Goal: Task Accomplishment & Management: Use online tool/utility

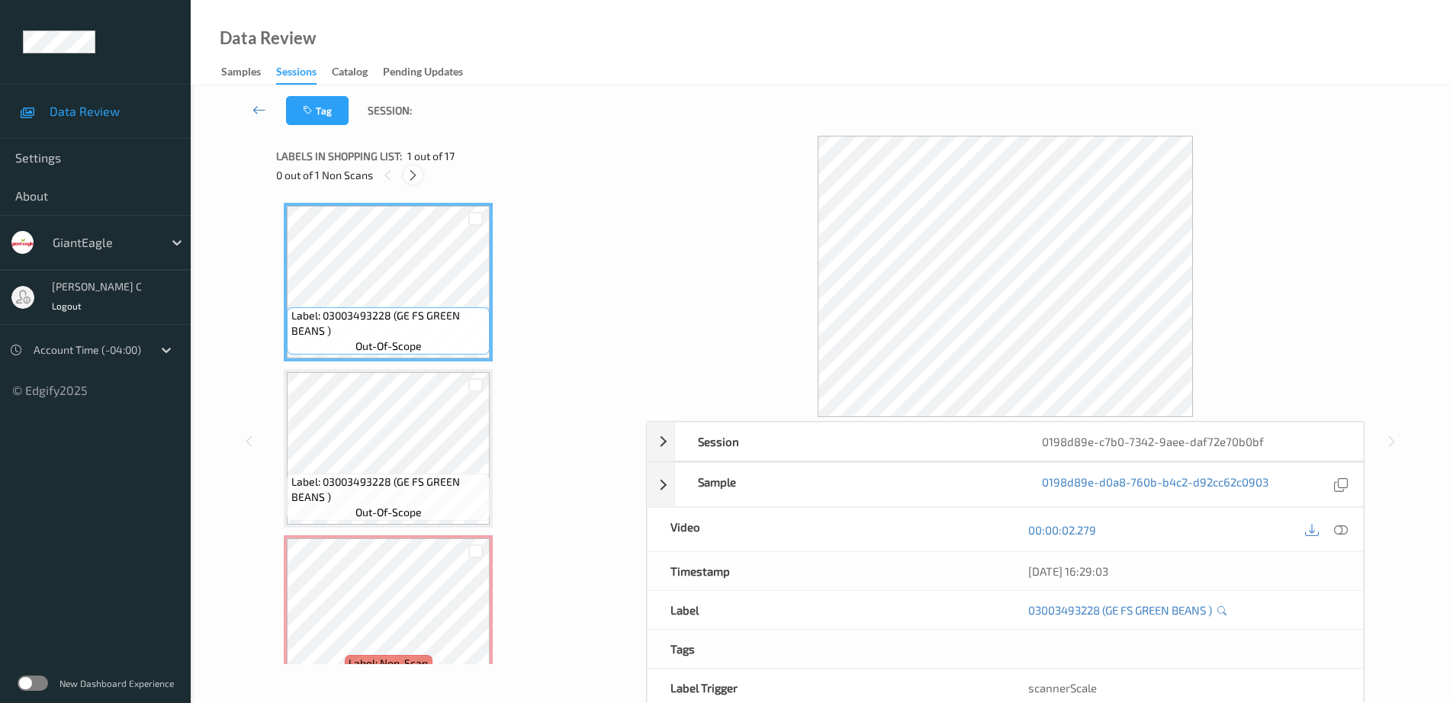
click at [416, 177] on icon at bounding box center [413, 176] width 13 height 14
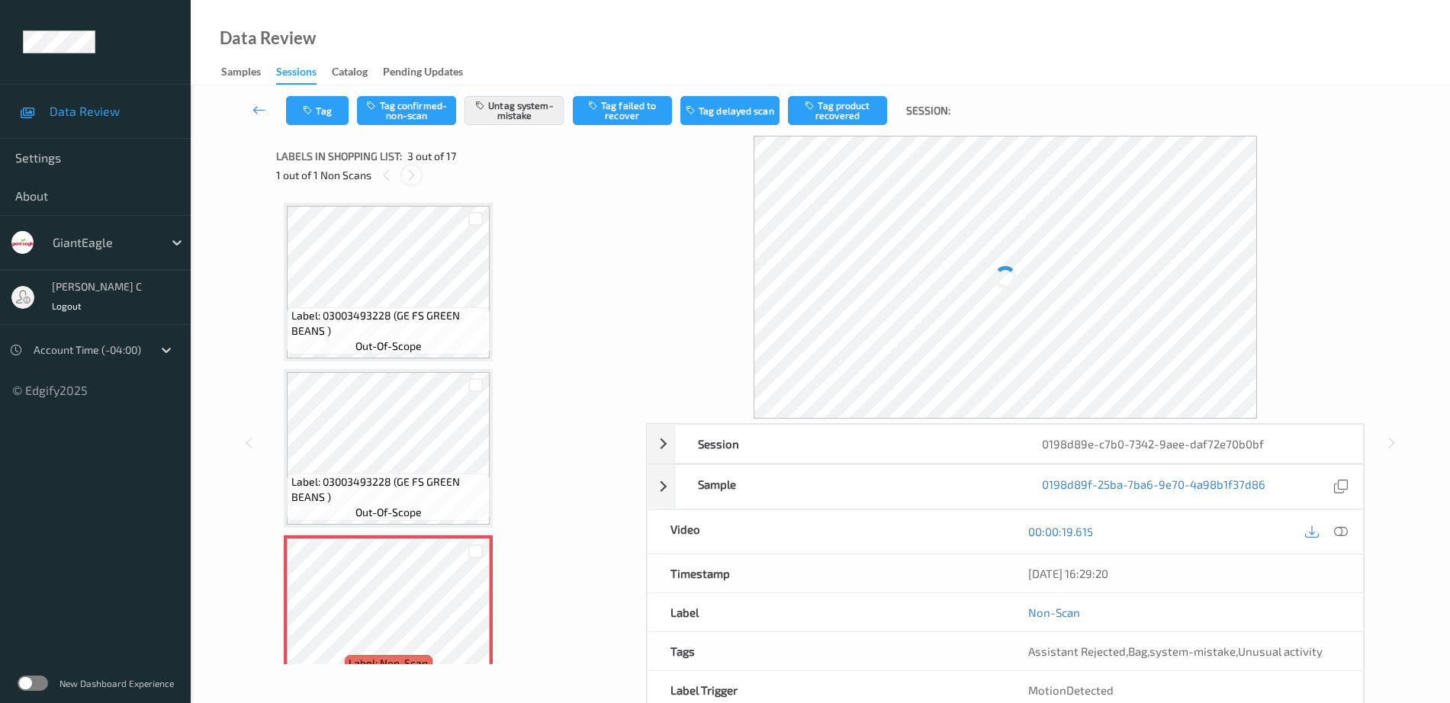
scroll to position [174, 0]
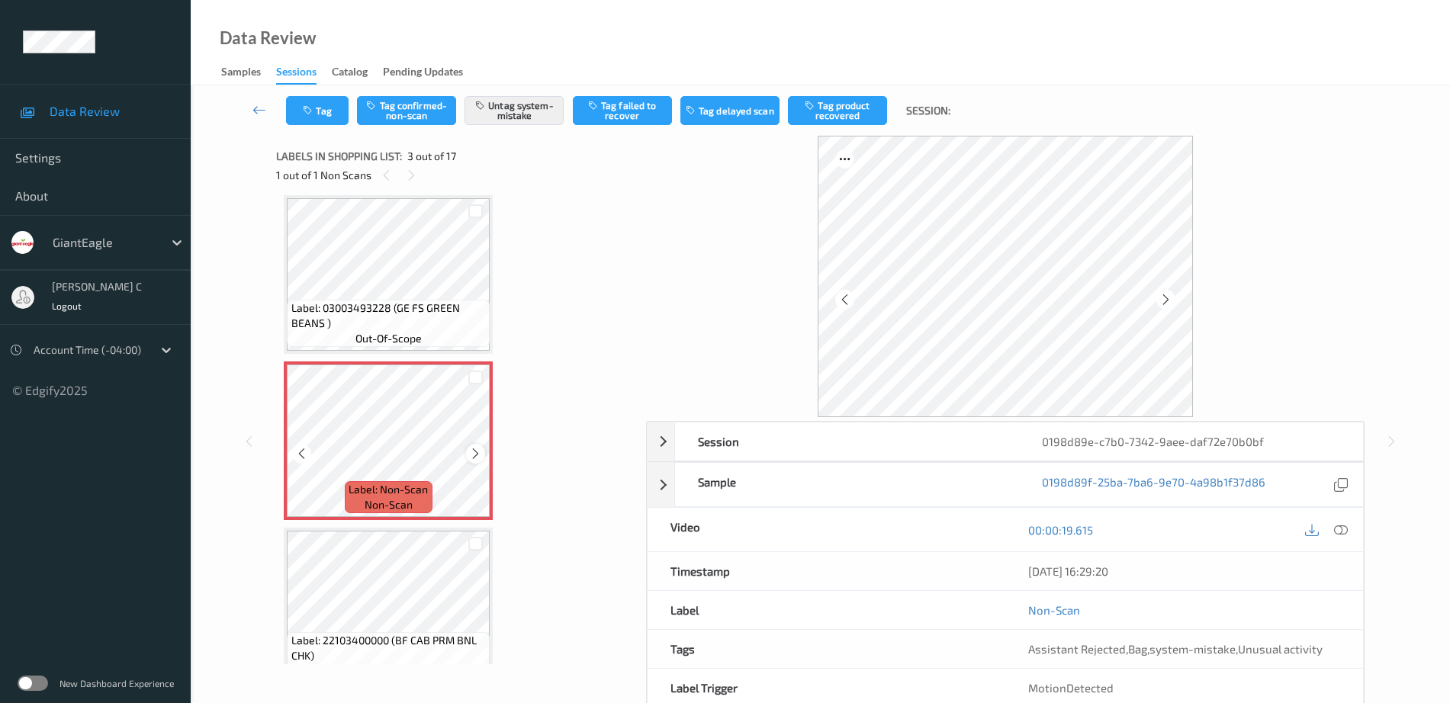
click at [472, 450] on icon at bounding box center [475, 454] width 13 height 14
click at [416, 325] on span "Label: 03003493228 (GE FS GREEN BEANS )" at bounding box center [388, 316] width 195 height 31
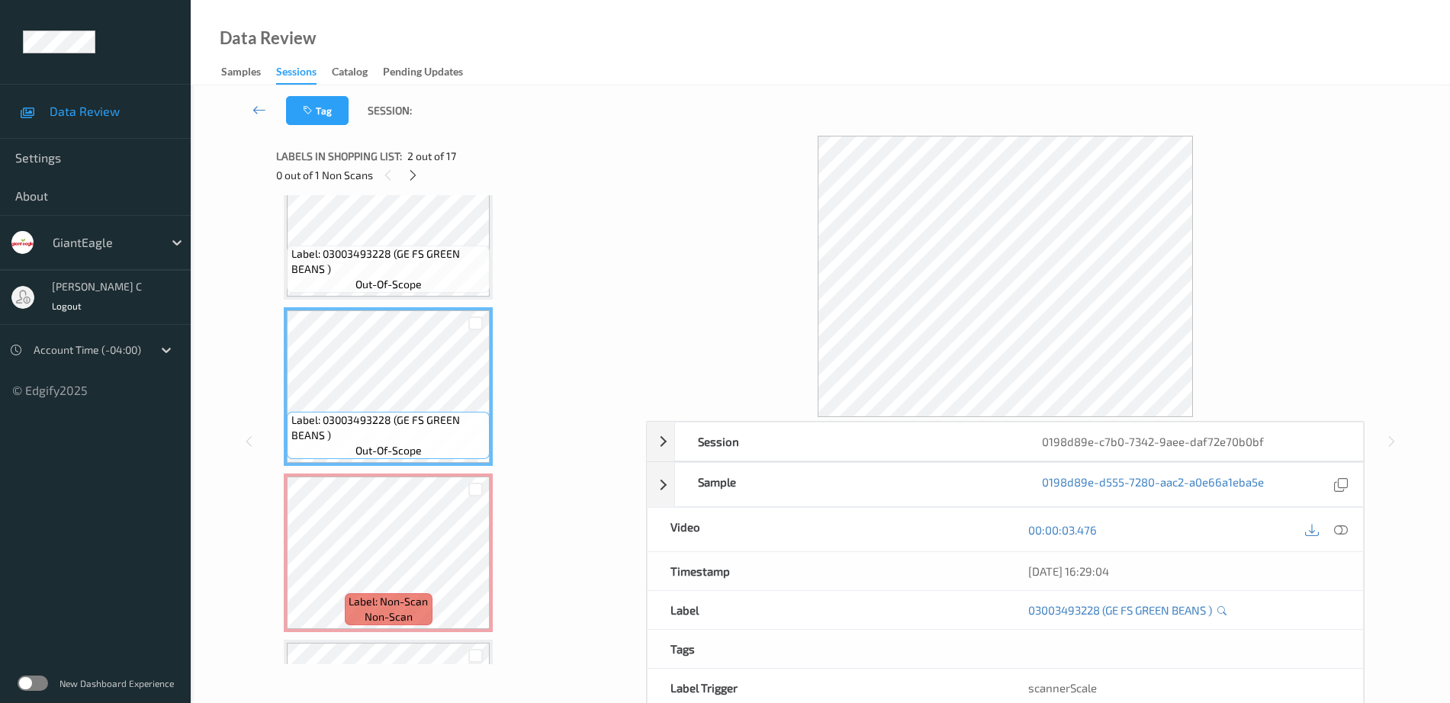
scroll to position [95, 0]
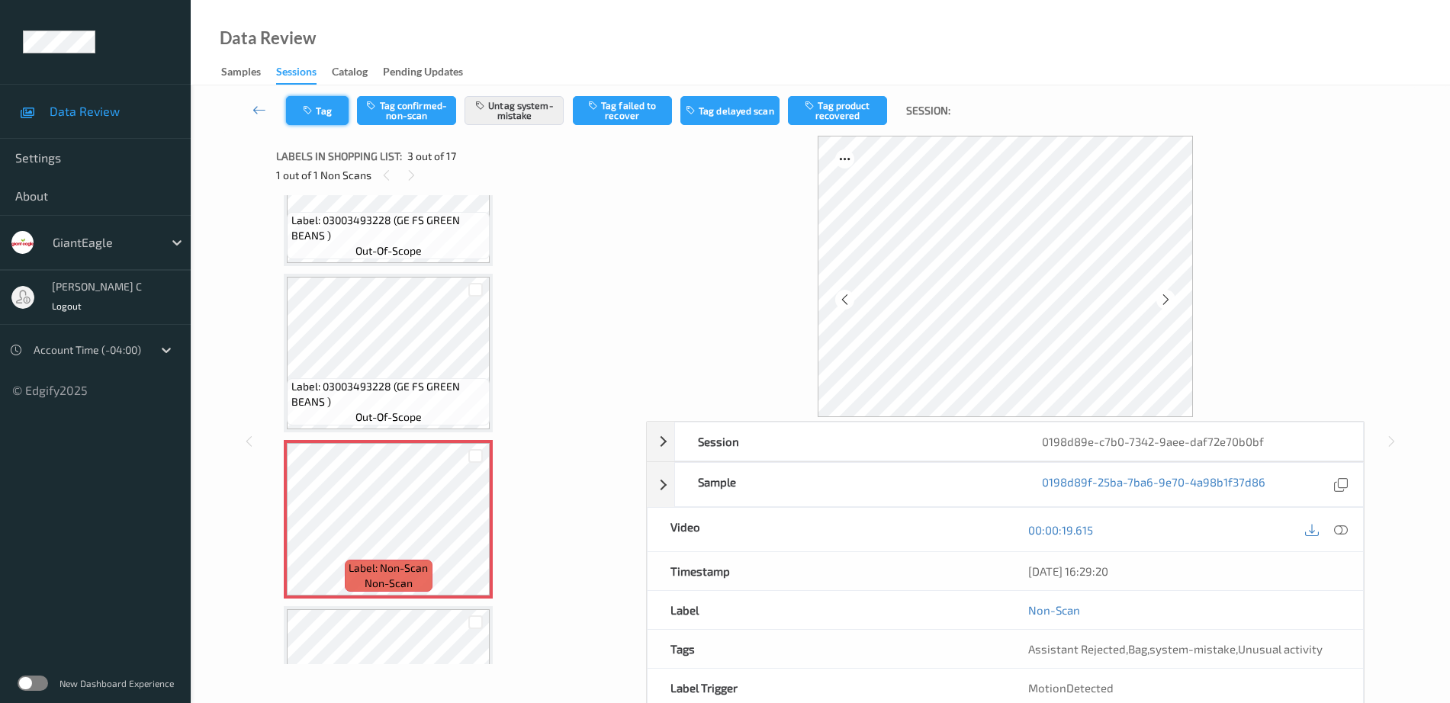
click at [303, 111] on icon "button" at bounding box center [309, 110] width 13 height 11
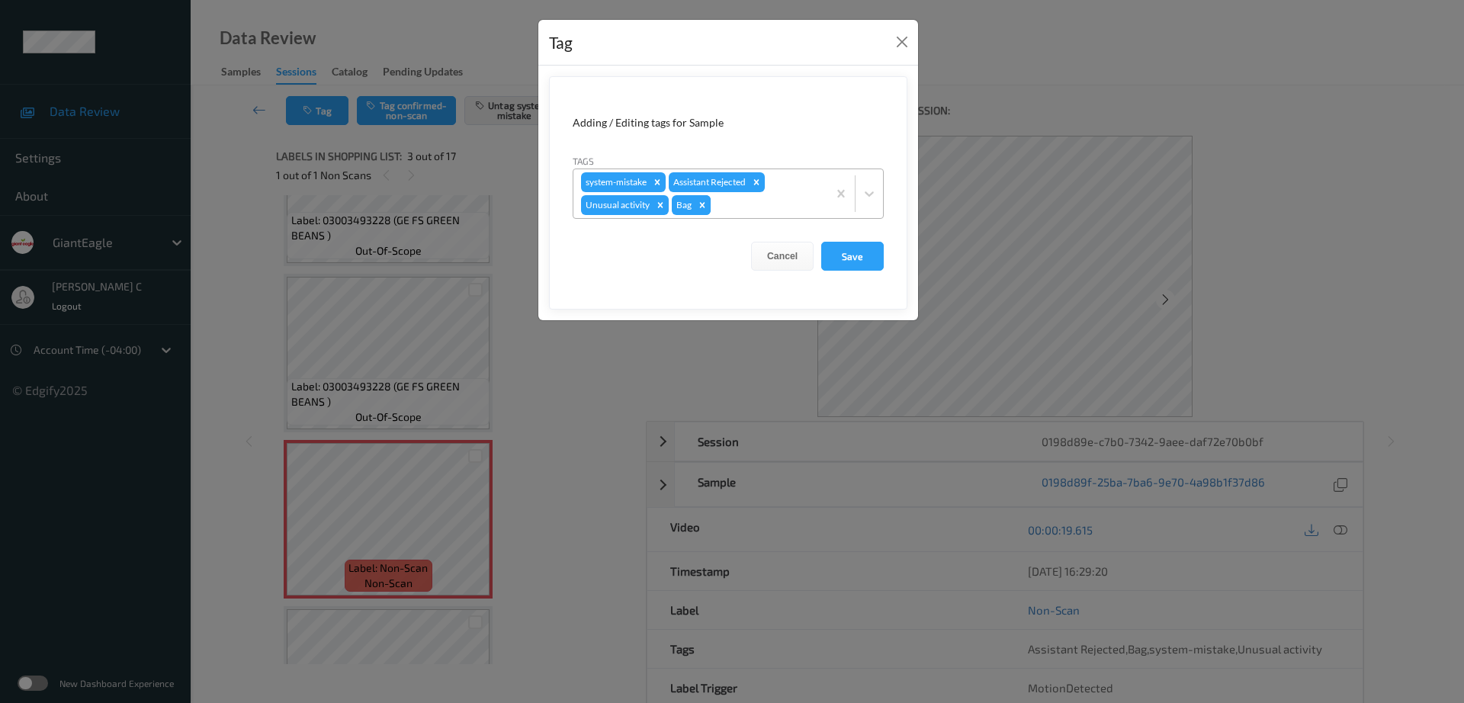
click at [706, 205] on icon "Remove Bag" at bounding box center [702, 205] width 11 height 11
click at [866, 265] on button "Save" at bounding box center [852, 256] width 63 height 29
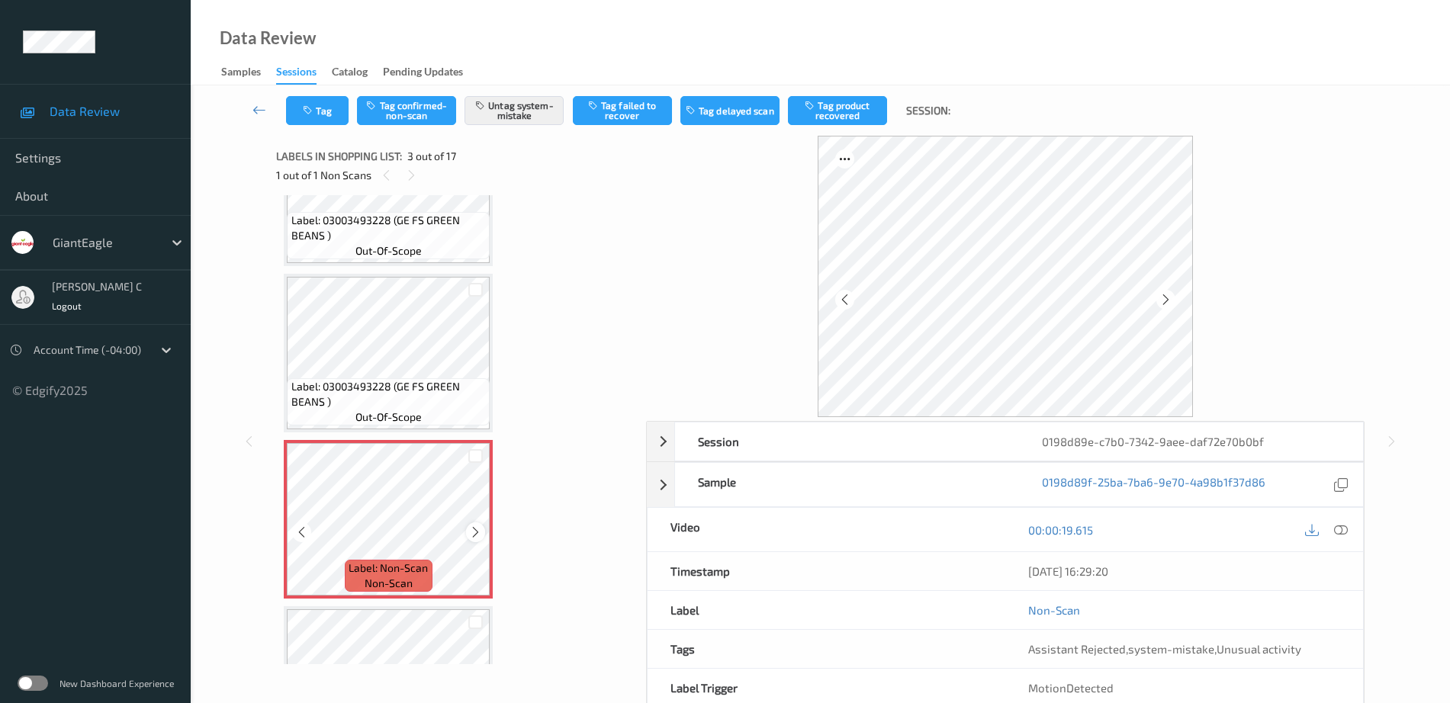
click at [477, 527] on icon at bounding box center [475, 533] width 13 height 14
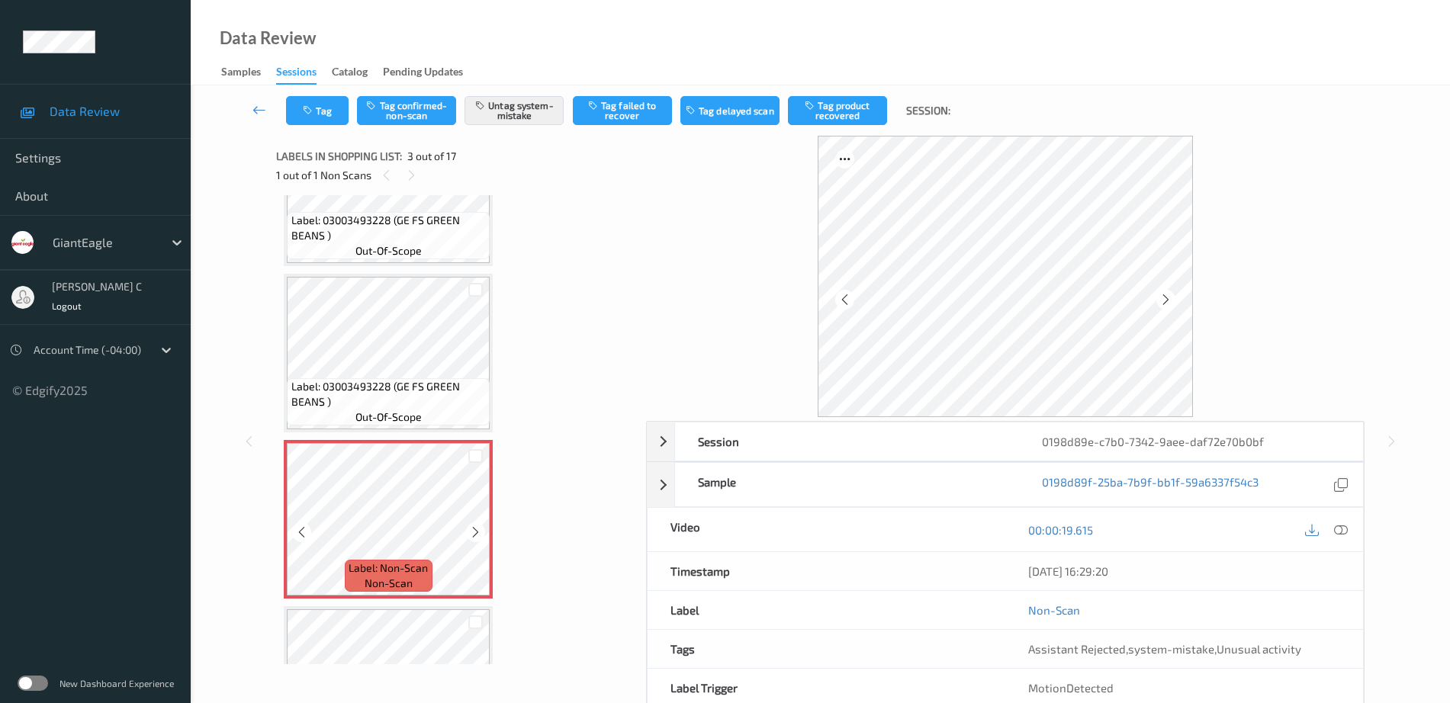
click at [477, 527] on icon at bounding box center [475, 533] width 13 height 14
